Goal: Transaction & Acquisition: Purchase product/service

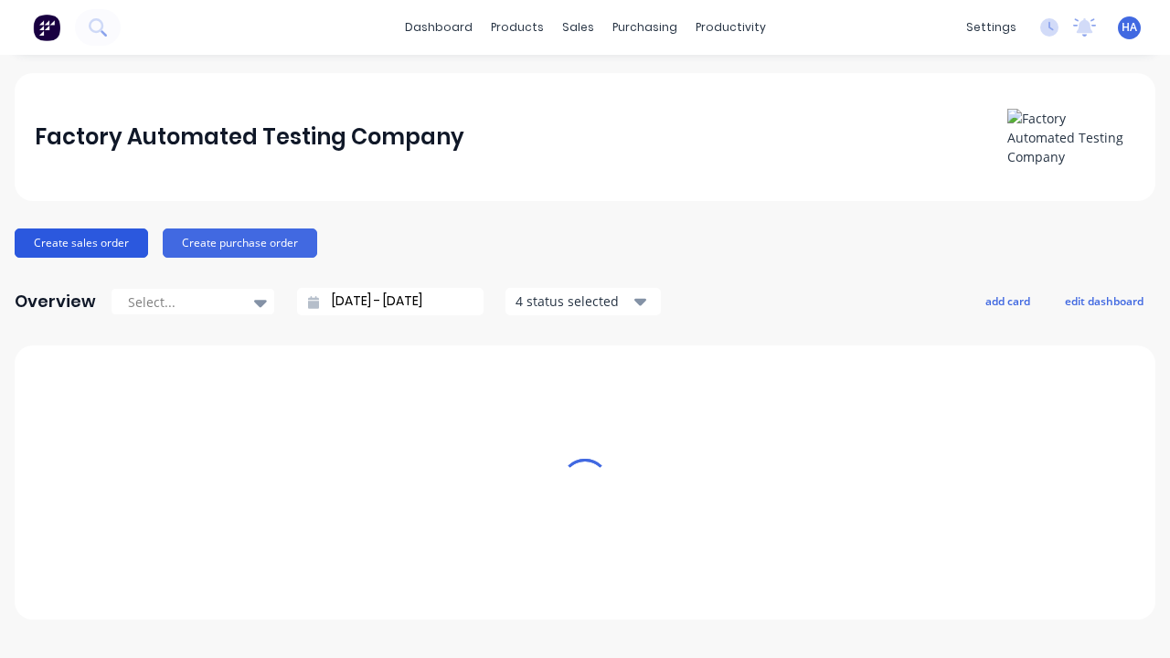
click at [80, 242] on button "Create sales order" at bounding box center [81, 242] width 133 height 29
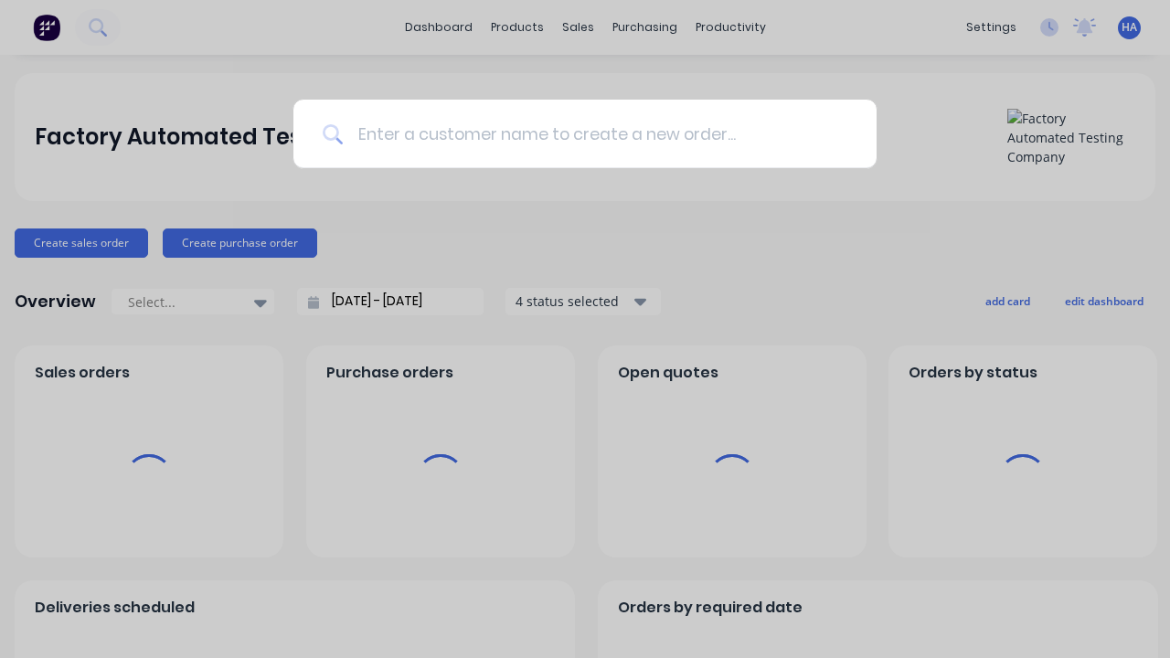
click at [594, 133] on input at bounding box center [595, 134] width 505 height 69
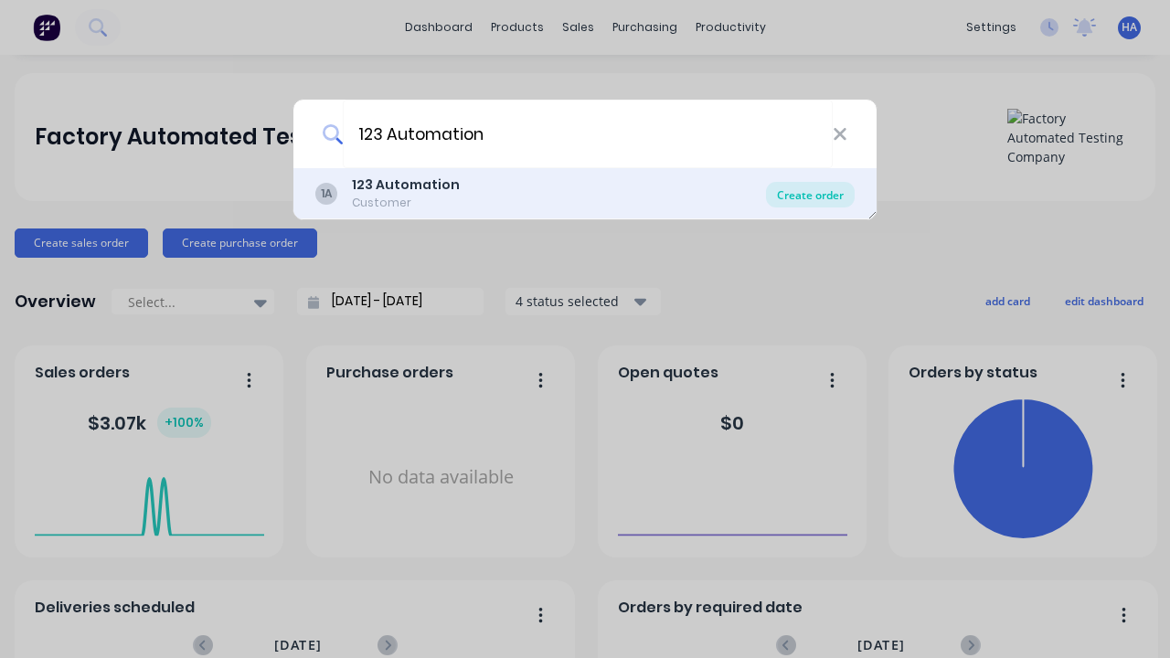
type input "123 Automation"
click at [810, 195] on div "Create order" at bounding box center [810, 195] width 89 height 26
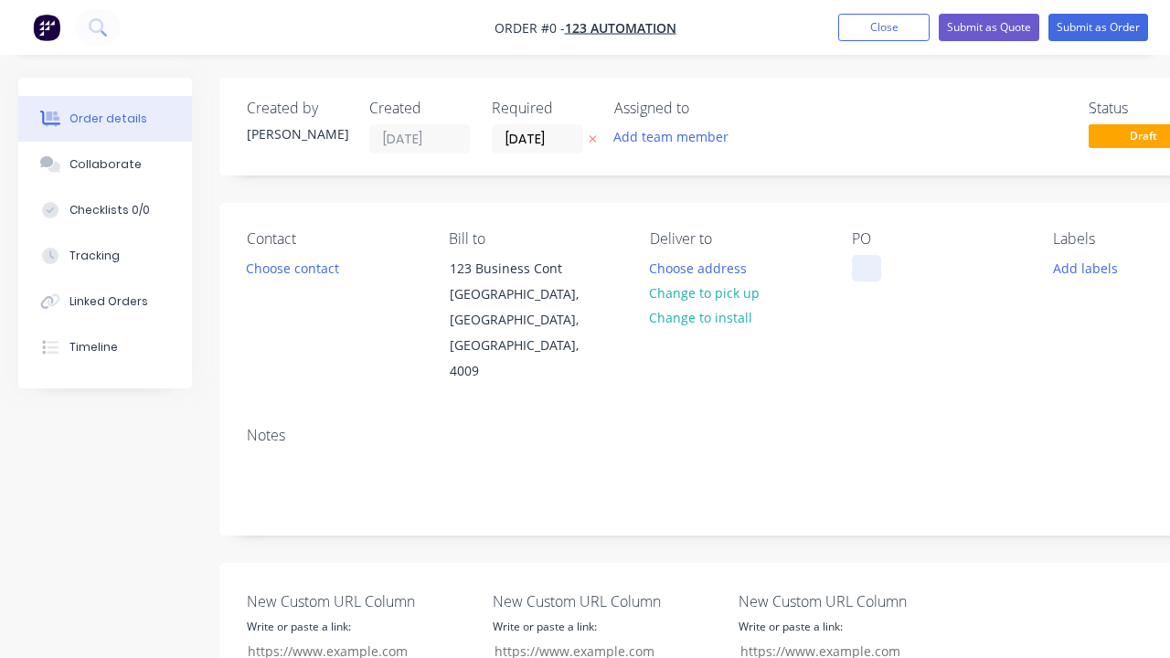
click at [866, 268] on div at bounding box center [866, 268] width 29 height 27
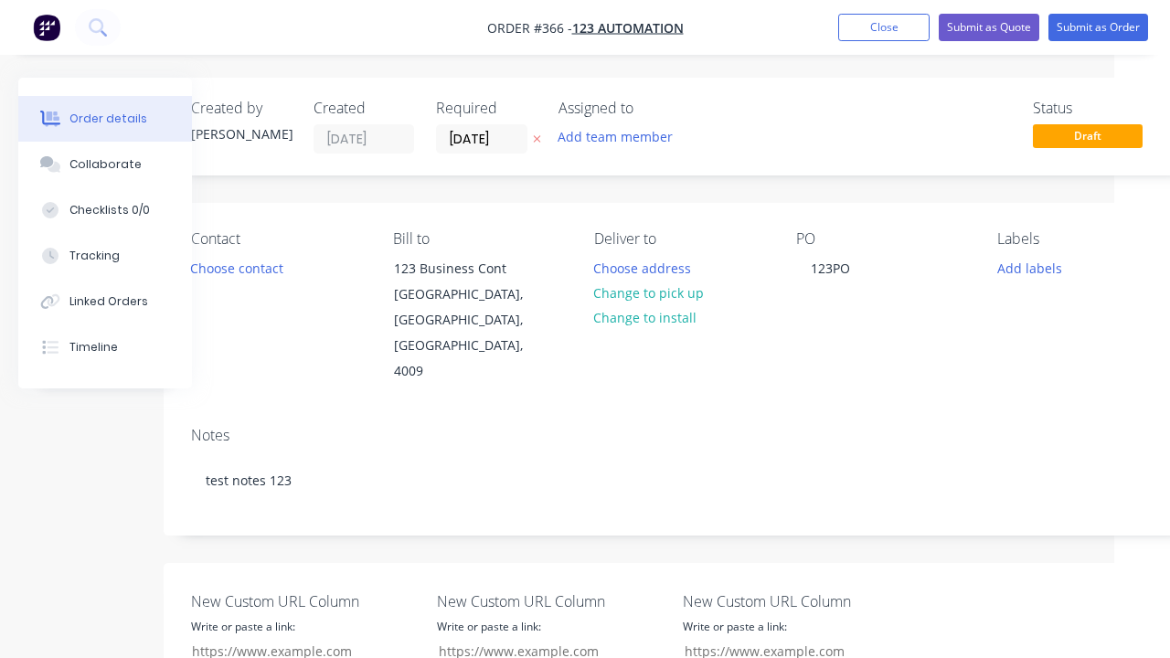
scroll to position [184, 56]
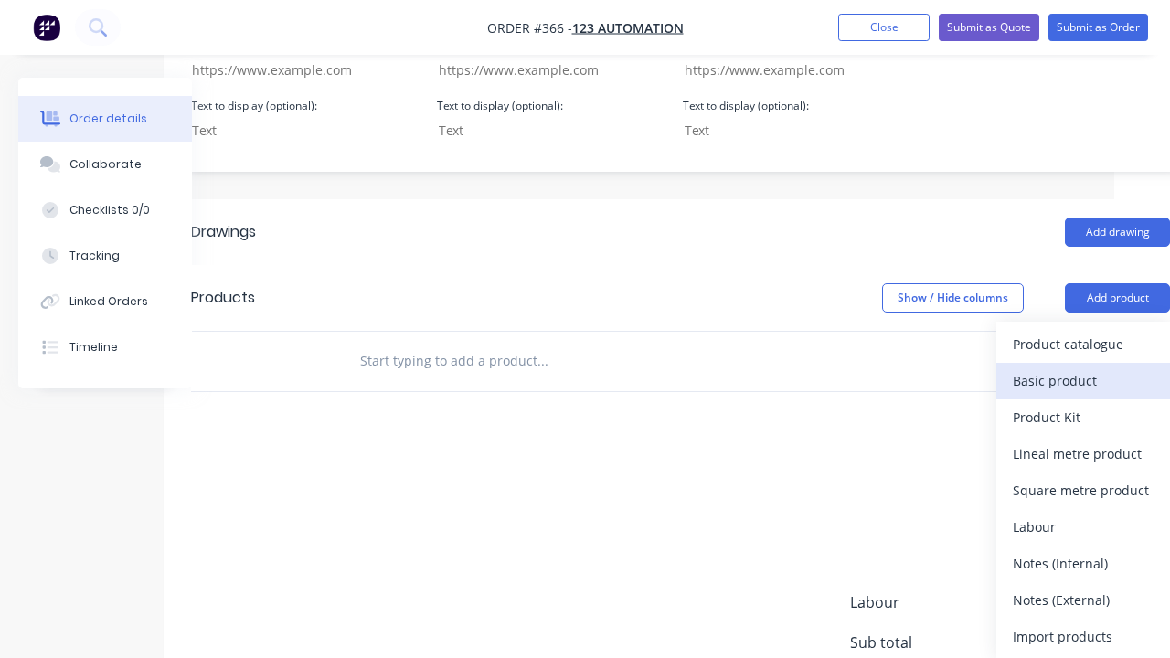
click at [1083, 367] on div "Basic product" at bounding box center [1083, 380] width 141 height 27
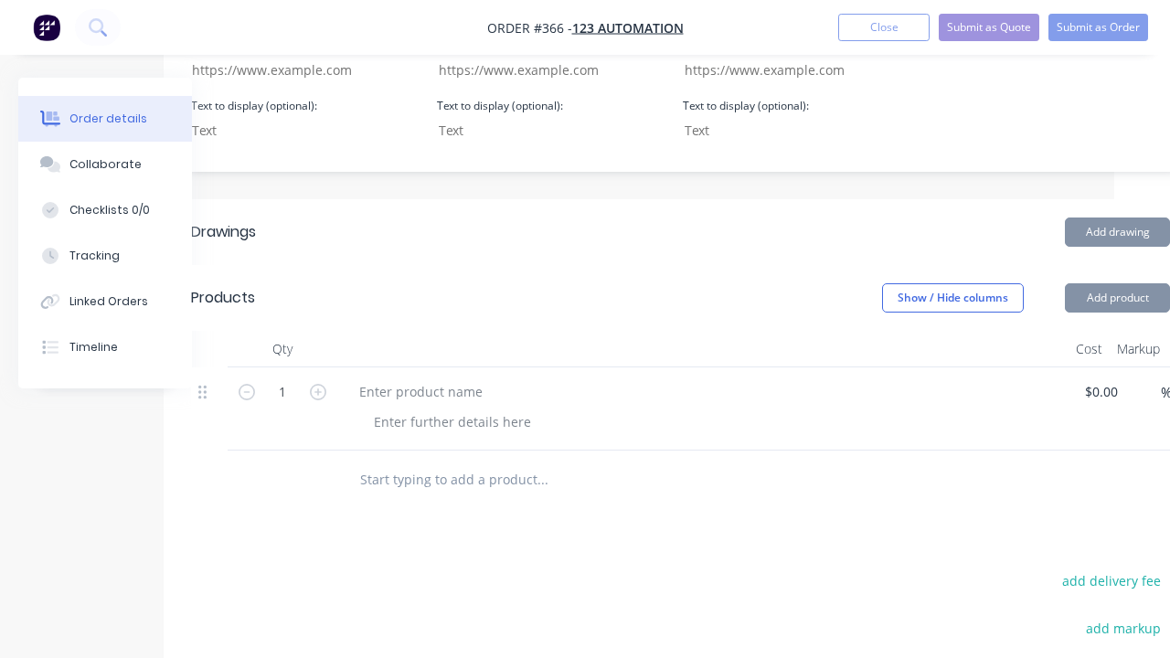
scroll to position [276, 0]
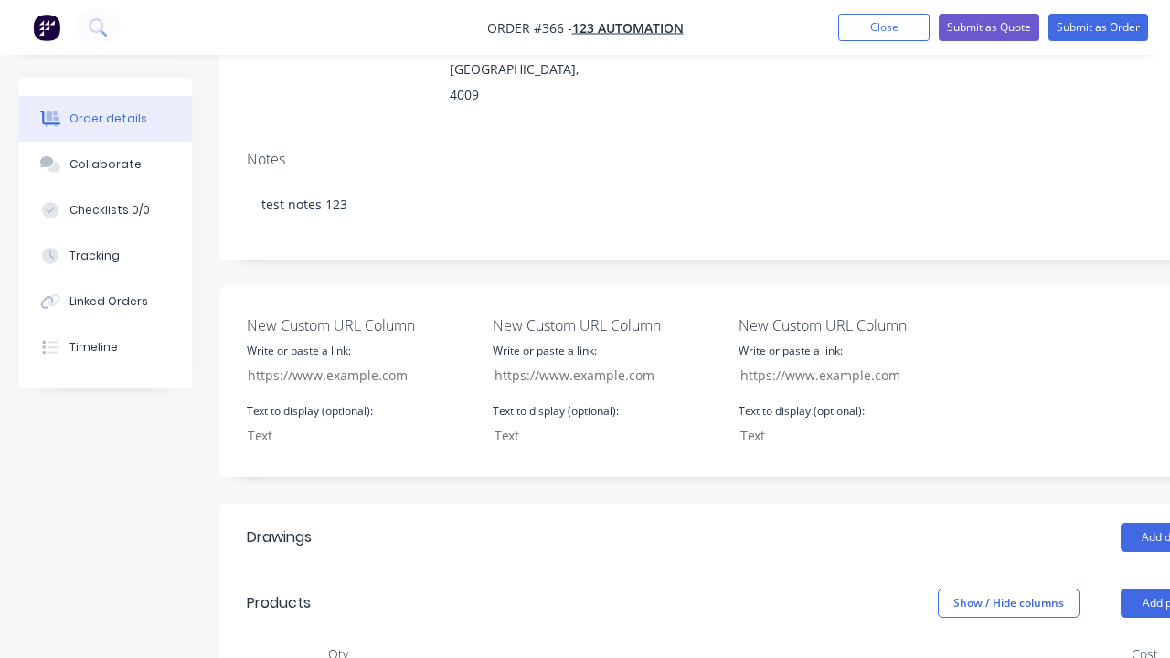
scroll to position [622, 0]
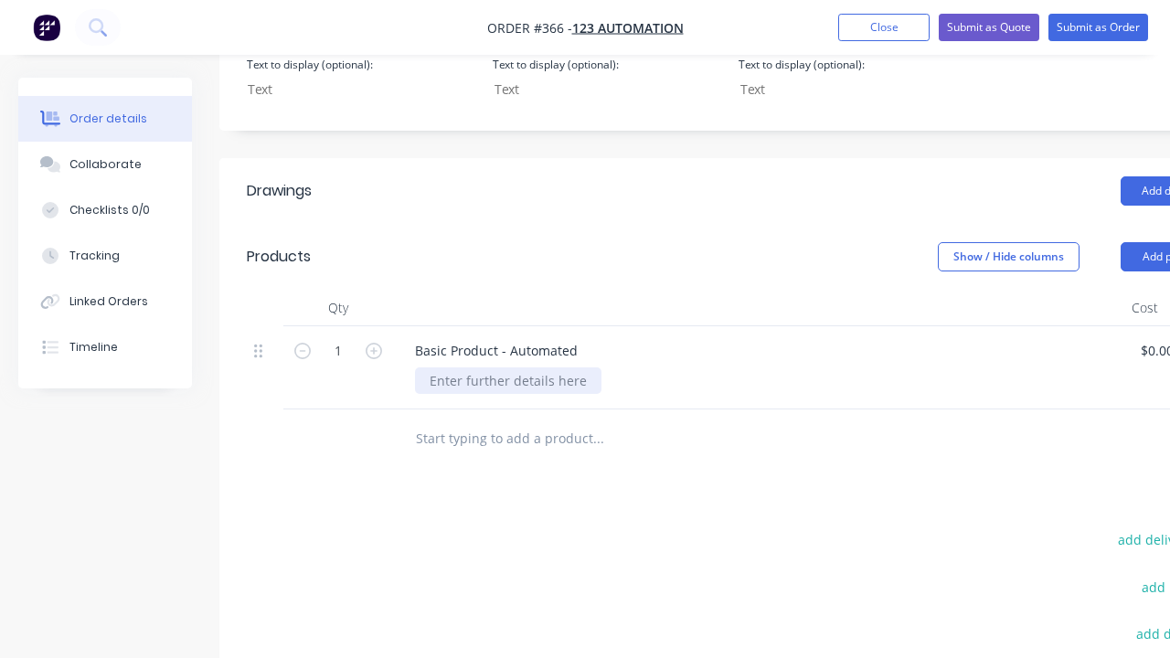
click at [505, 367] on div at bounding box center [508, 380] width 186 height 27
click at [1149, 326] on div "1 Basic Product - Automated Basic Product Description - Automated $0.00 $0.00 %…" at bounding box center [736, 367] width 979 height 83
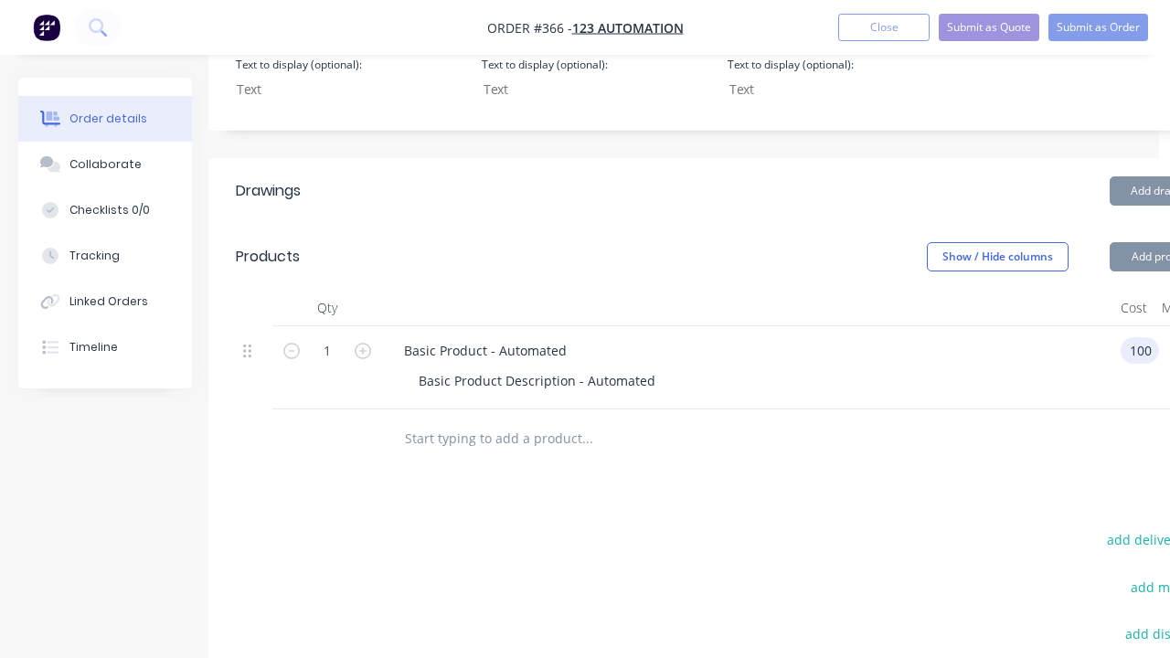
scroll to position [0, 0]
click at [1159, 326] on div "%" at bounding box center [1182, 367] width 47 height 83
type input "$100.00"
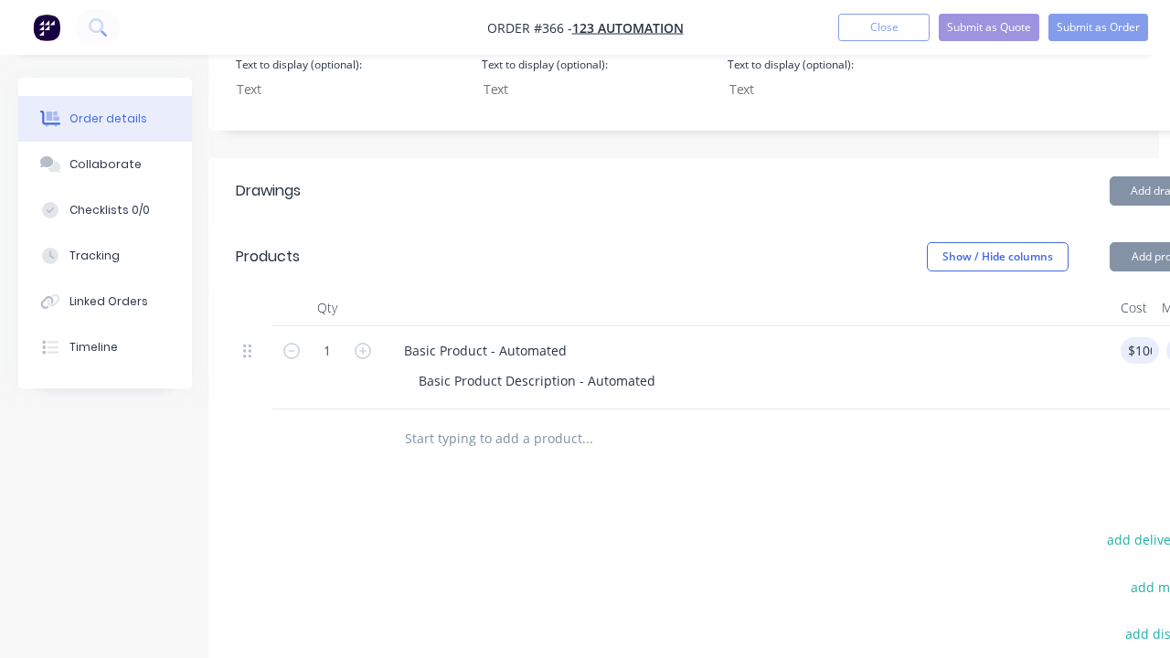
scroll to position [622, 47]
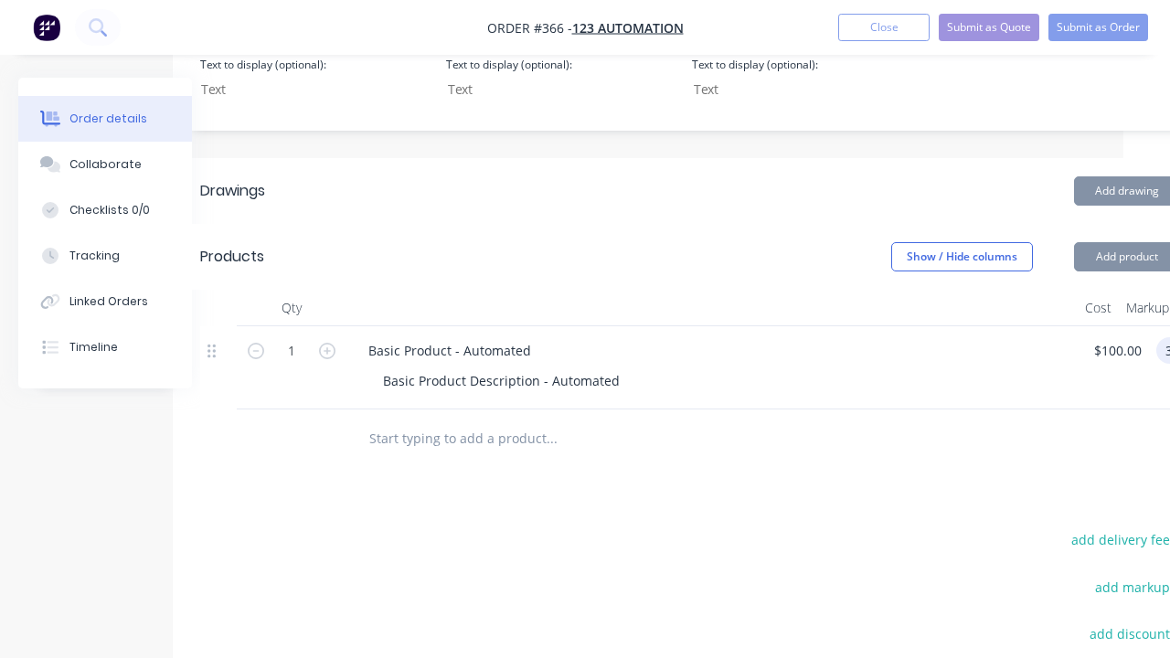
type input "30"
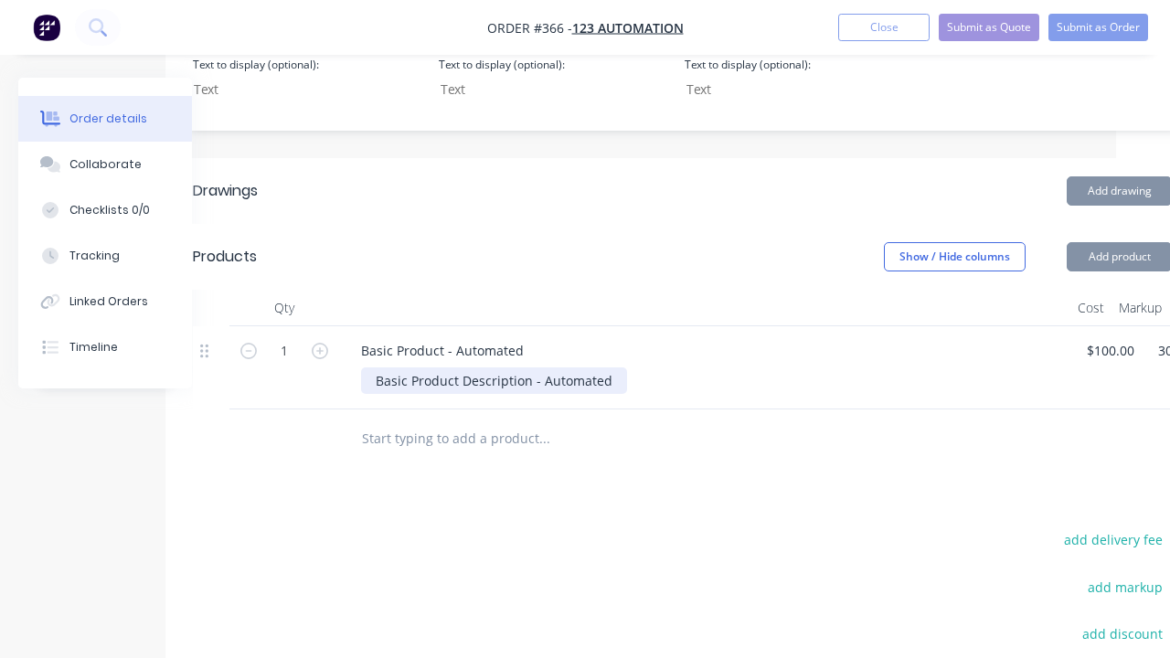
click at [585, 367] on div "Basic Product Description - Automated" at bounding box center [494, 380] width 266 height 27
type input "$130.00"
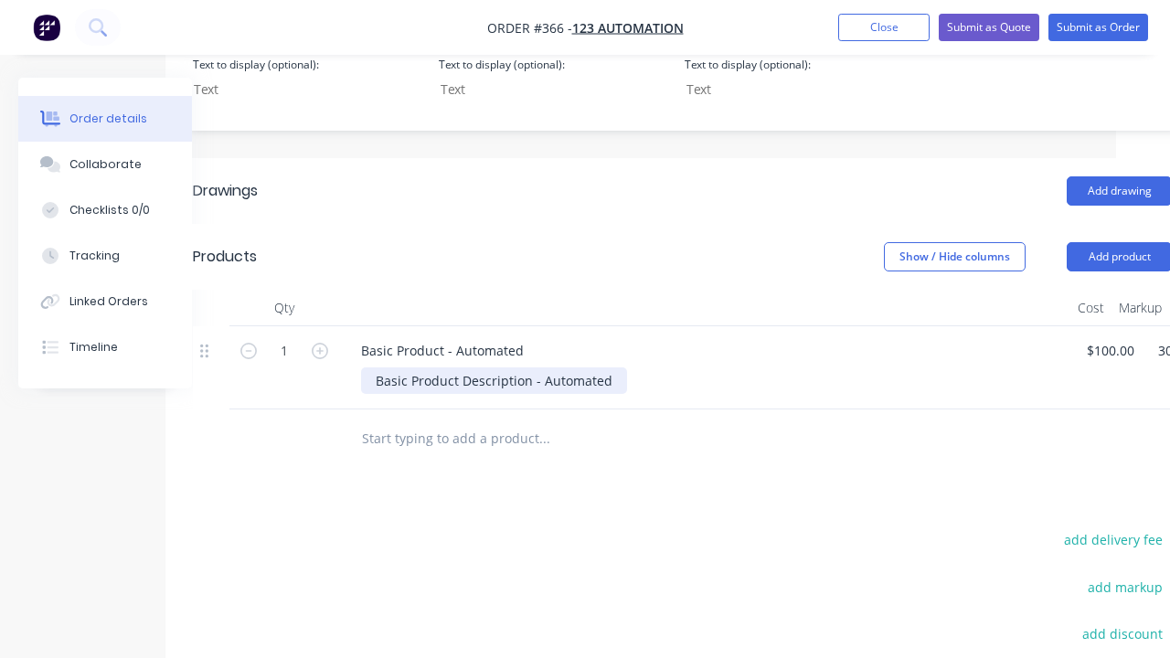
scroll to position [622, 0]
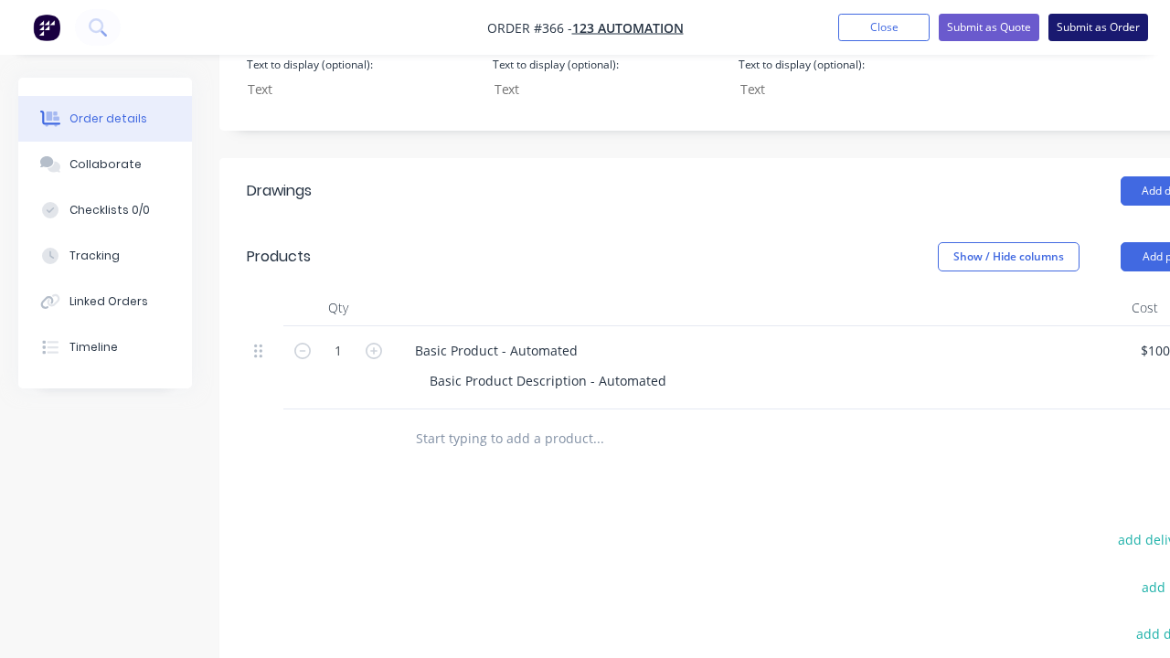
click at [1098, 27] on button "Submit as Order" at bounding box center [1098, 27] width 100 height 27
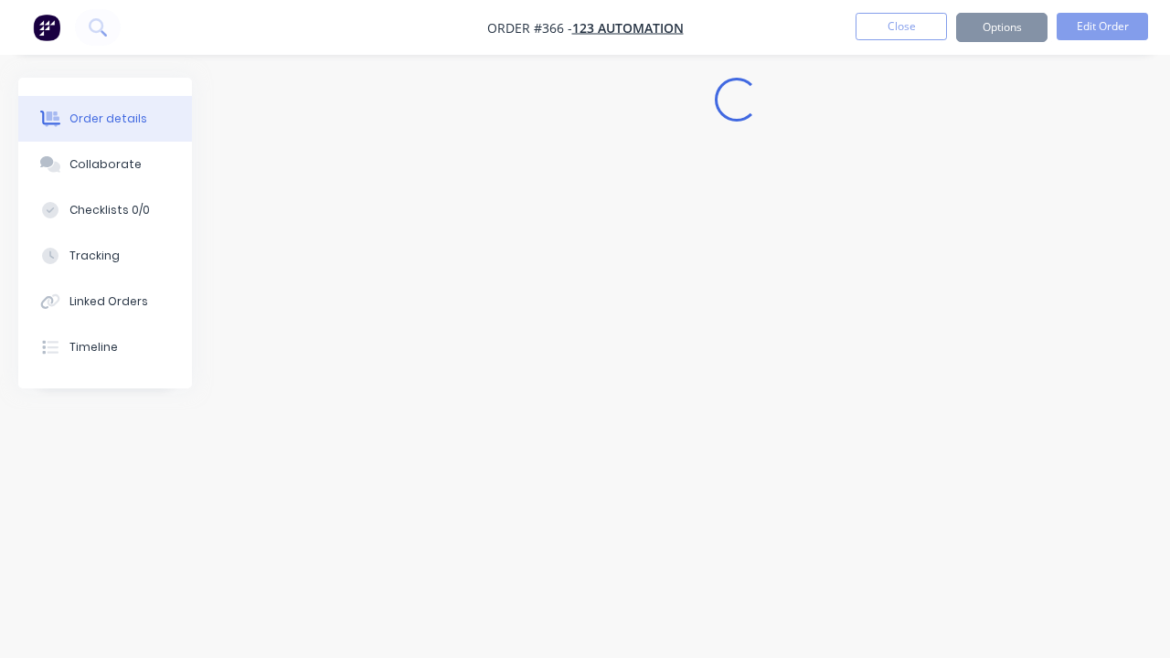
scroll to position [0, 0]
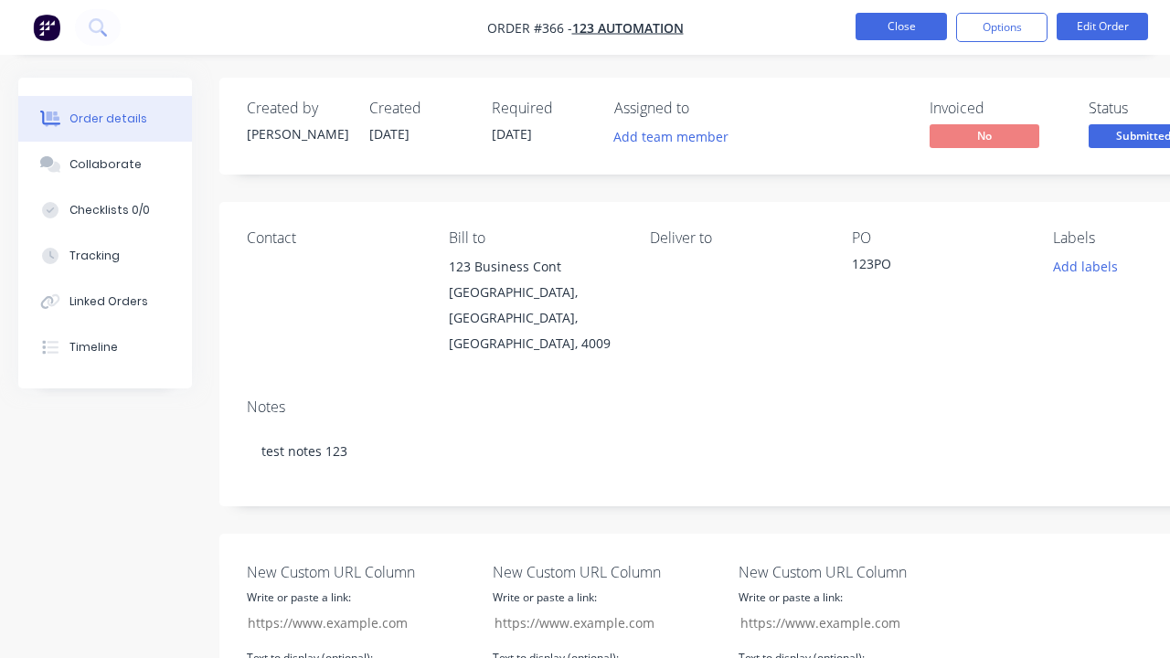
click at [901, 27] on button "Close" at bounding box center [900, 26] width 91 height 27
